Goal: Book appointment/travel/reservation

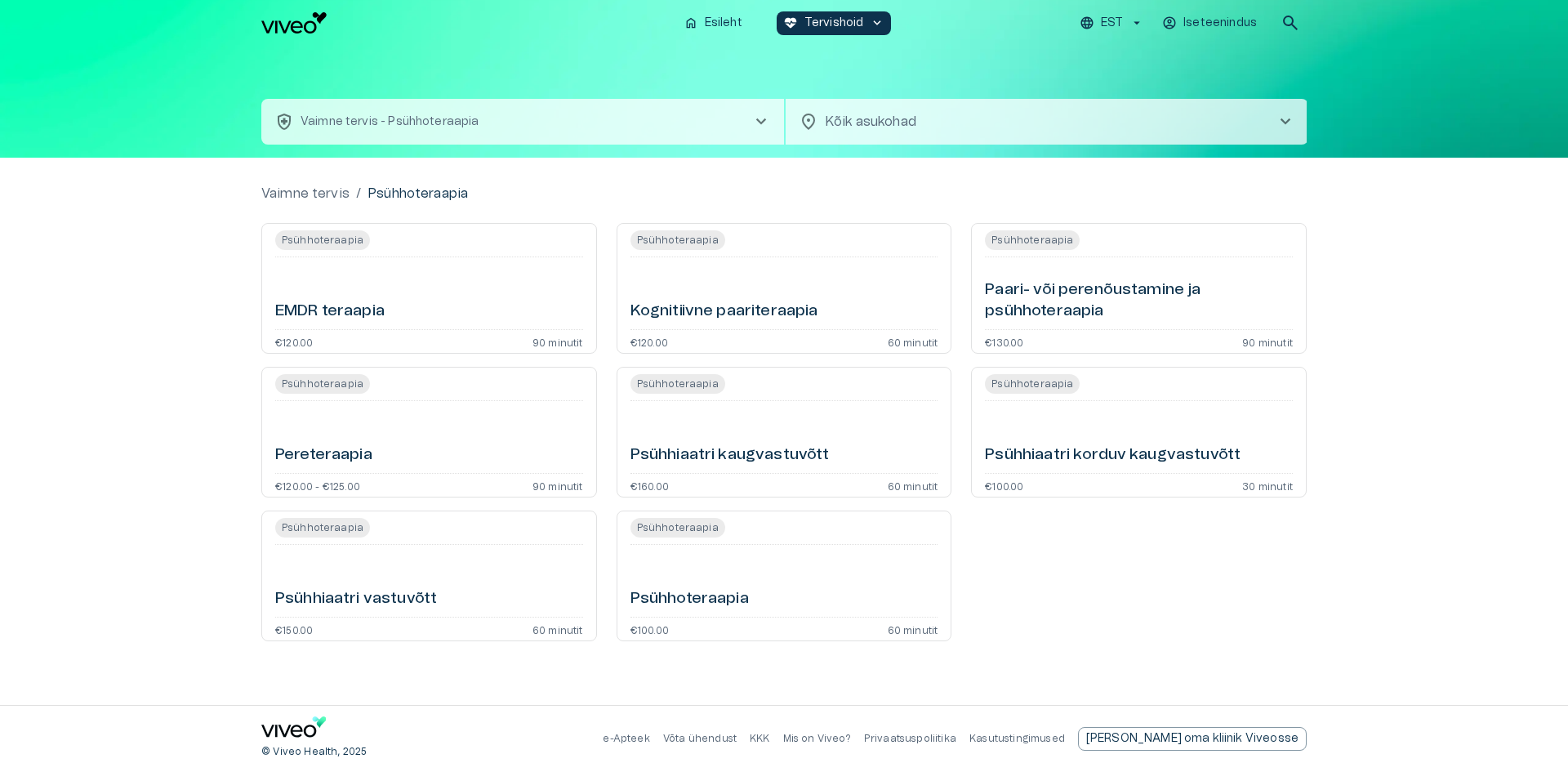
click at [440, 587] on div "Psühhiaatri vastuvõtt" at bounding box center [429, 580] width 308 height 59
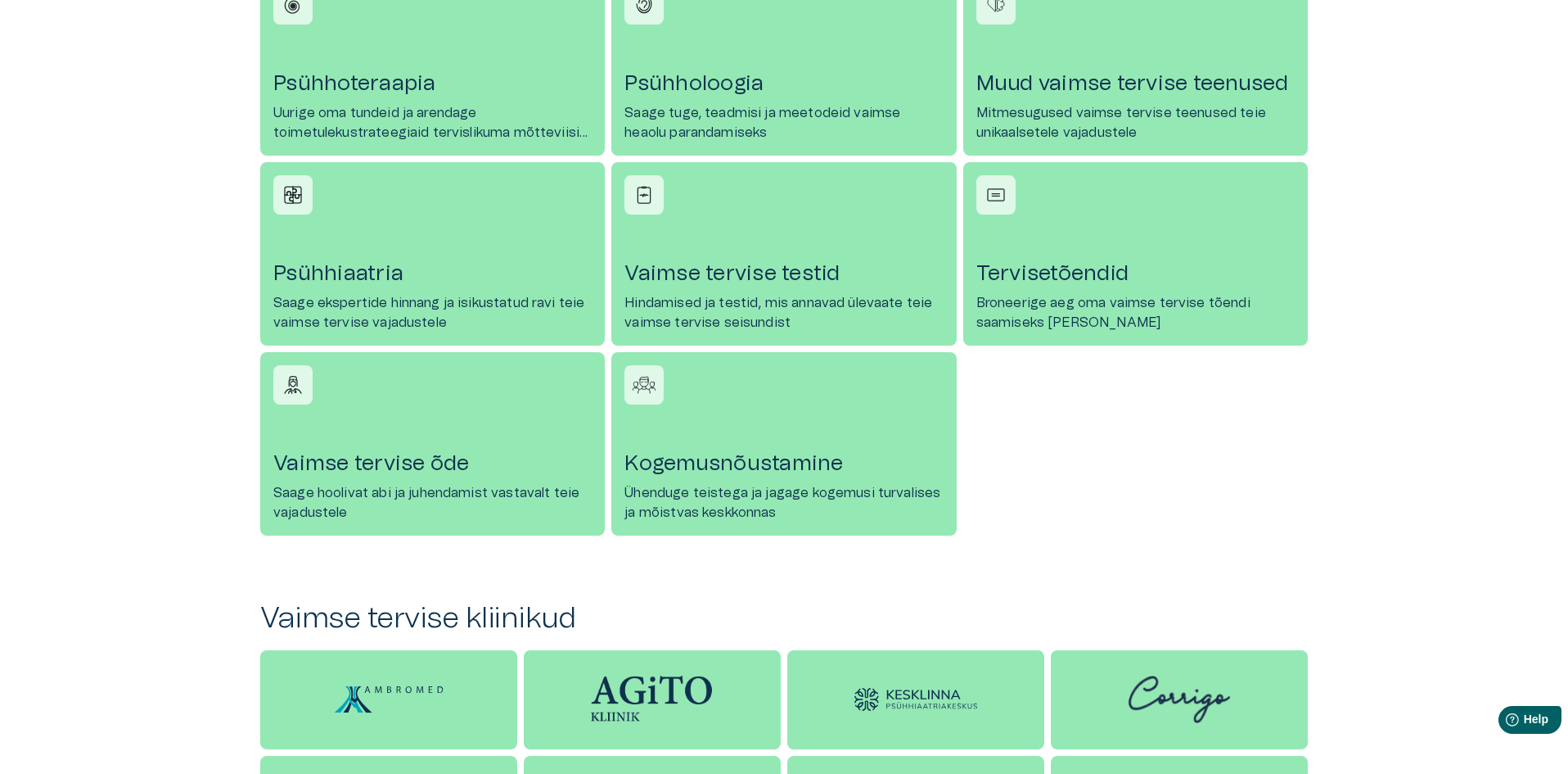
scroll to position [819, 0]
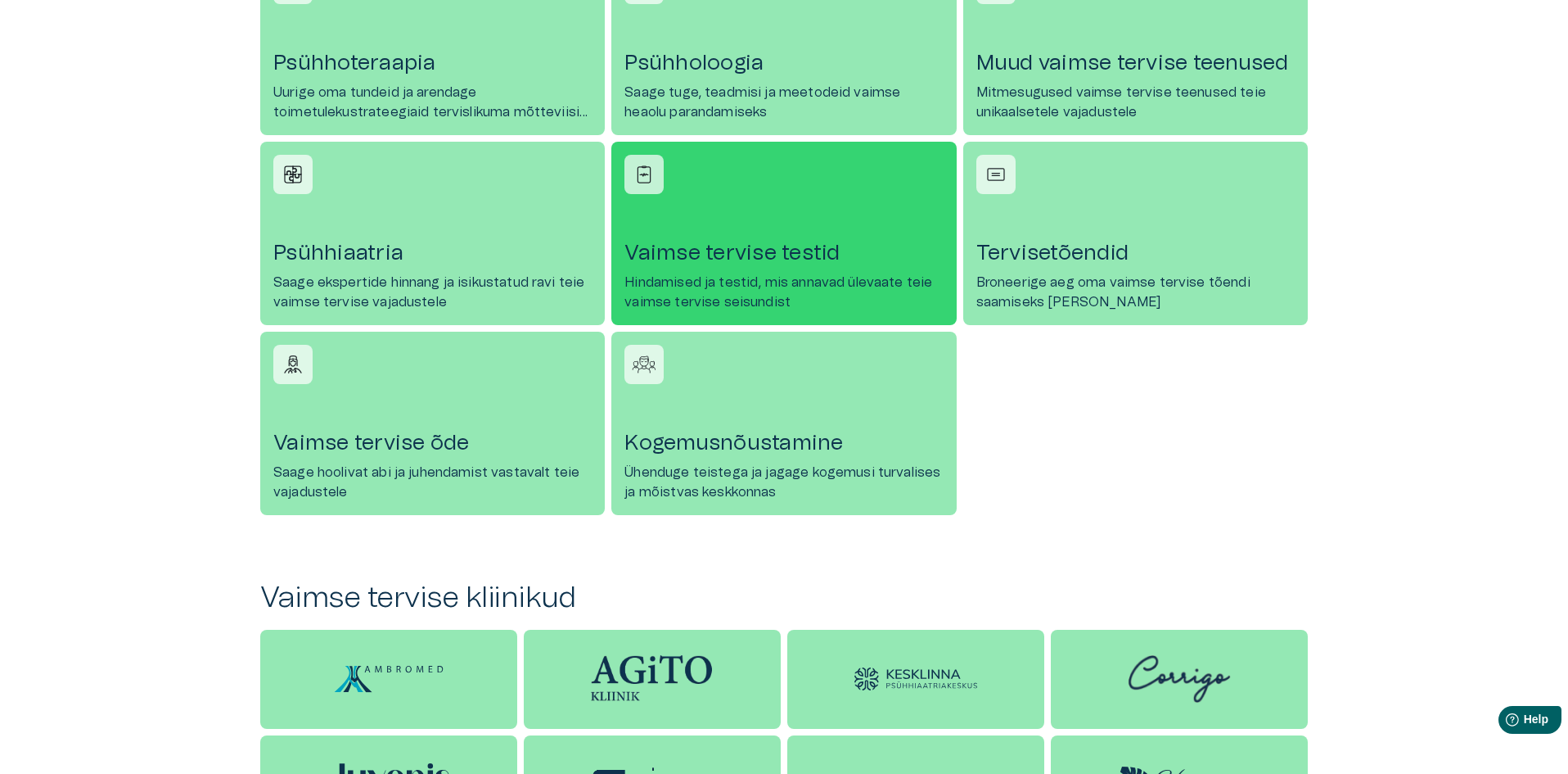
click at [813, 293] on p "Hindamised ja testid, mis annavad ülevaate teie vaimse tervise seisundist" at bounding box center [784, 292] width 318 height 39
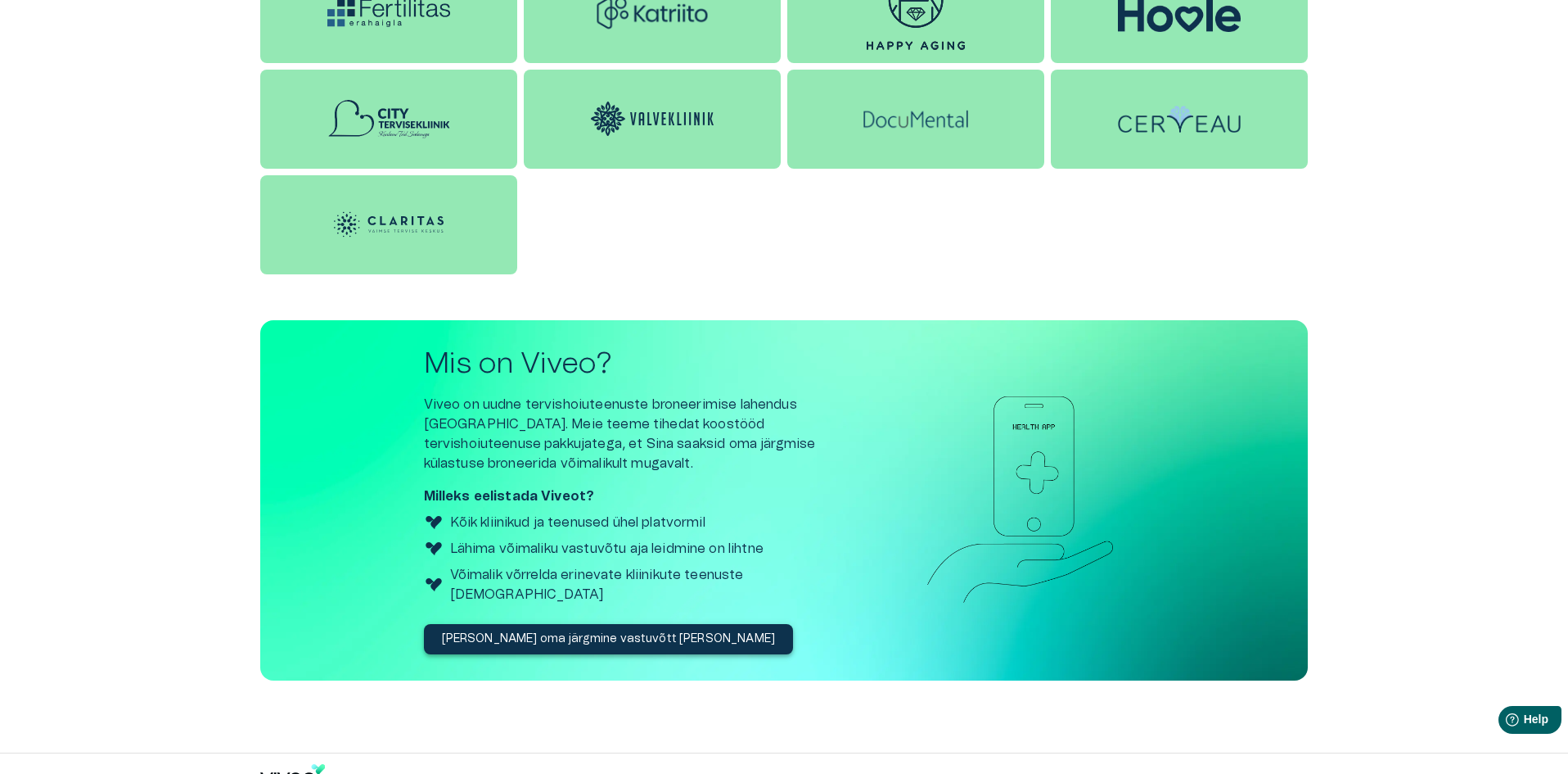
scroll to position [1722, 0]
